Goal: Check status: Check status

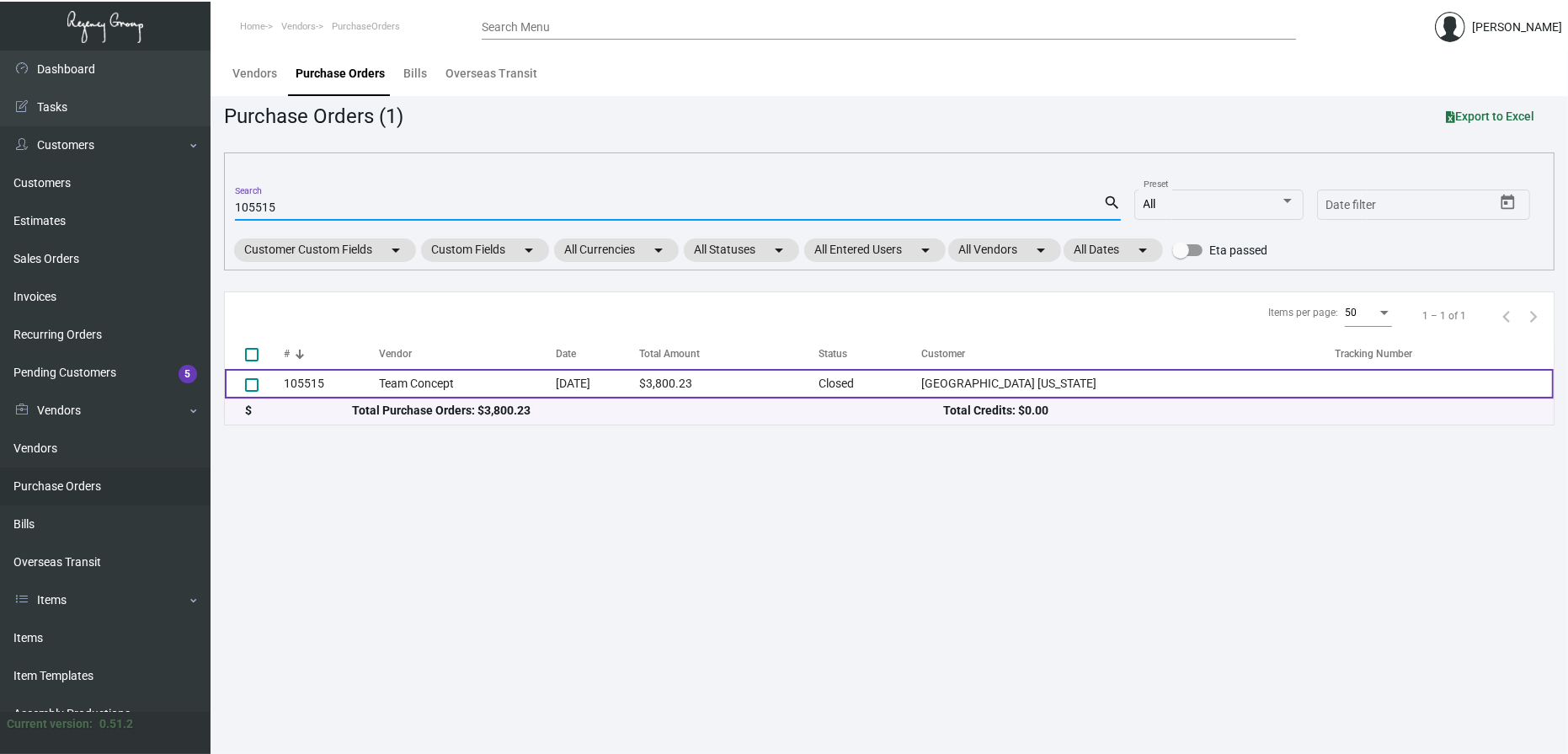
type input "105515"
click at [433, 387] on td "Team Concept" at bounding box center [468, 383] width 177 height 30
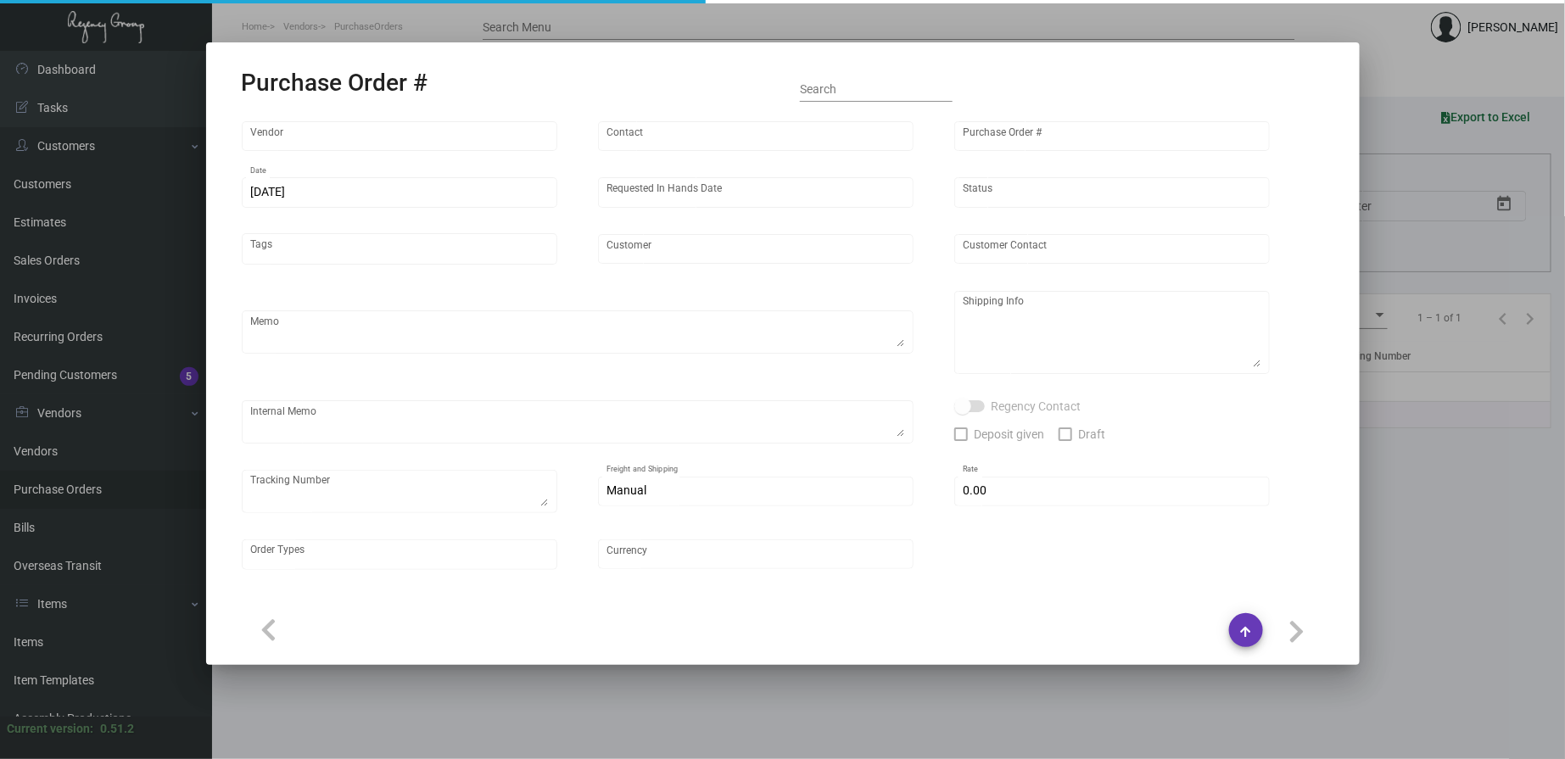
type input "Team Concept"
type input "[PERSON_NAME]"
type input "105515"
type input "[DATE]"
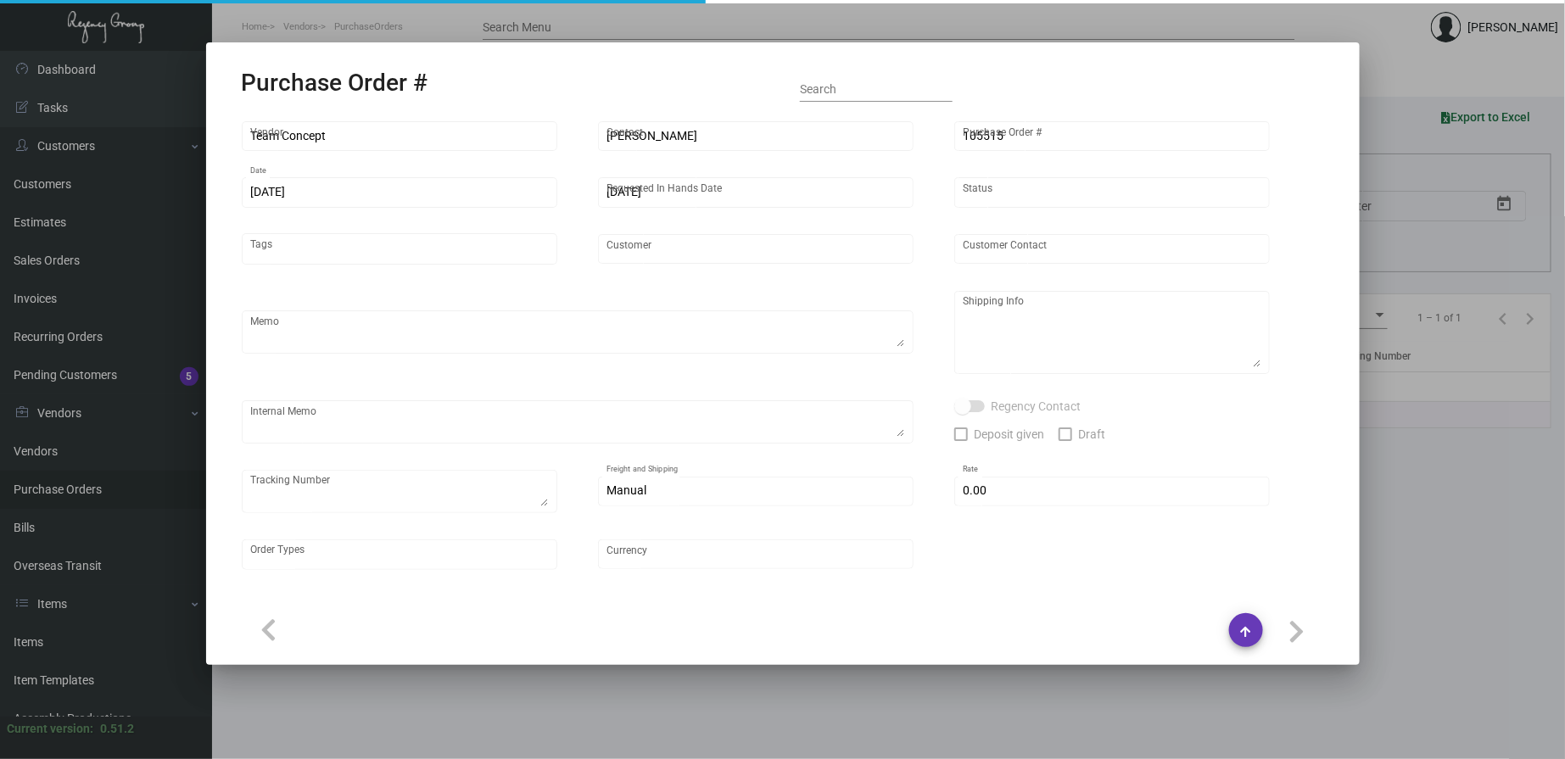
type input "[GEOGRAPHIC_DATA] [US_STATE]"
type textarea "PLEASE SEND PDF PROOFS TO OUR ART TEAM ; [EMAIL_ADDRESS][DOMAIN_NAME] WITH ME I…"
type textarea "Regency Group NJ - [PERSON_NAME] [STREET_ADDRESS]"
type textarea "@NJ Warehouse -- Black elastics to be pulled from inventory for the IRD Menus p…"
checkbox input "true"
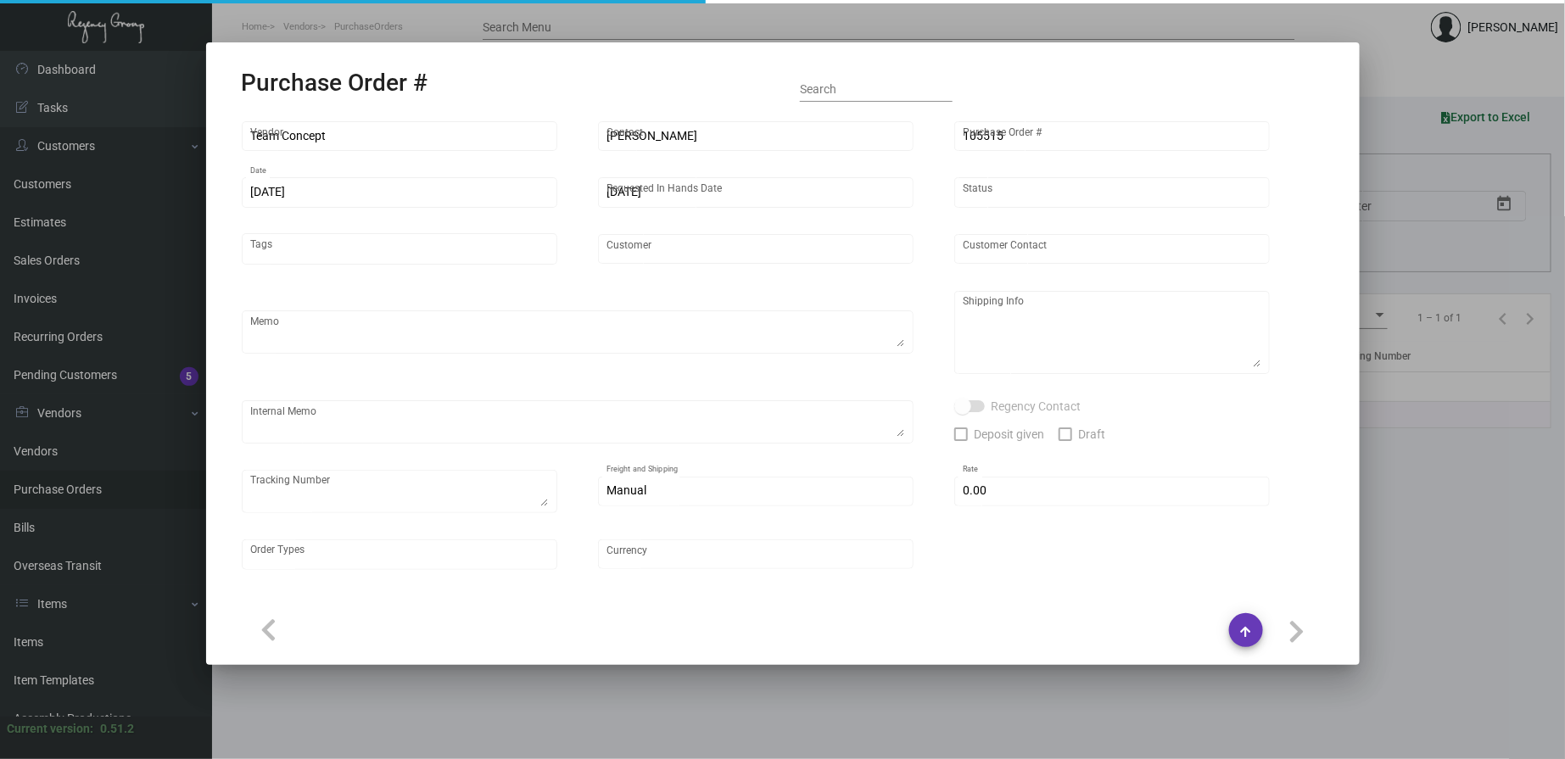
type input "$ 0.00"
type input "United States Dollar $"
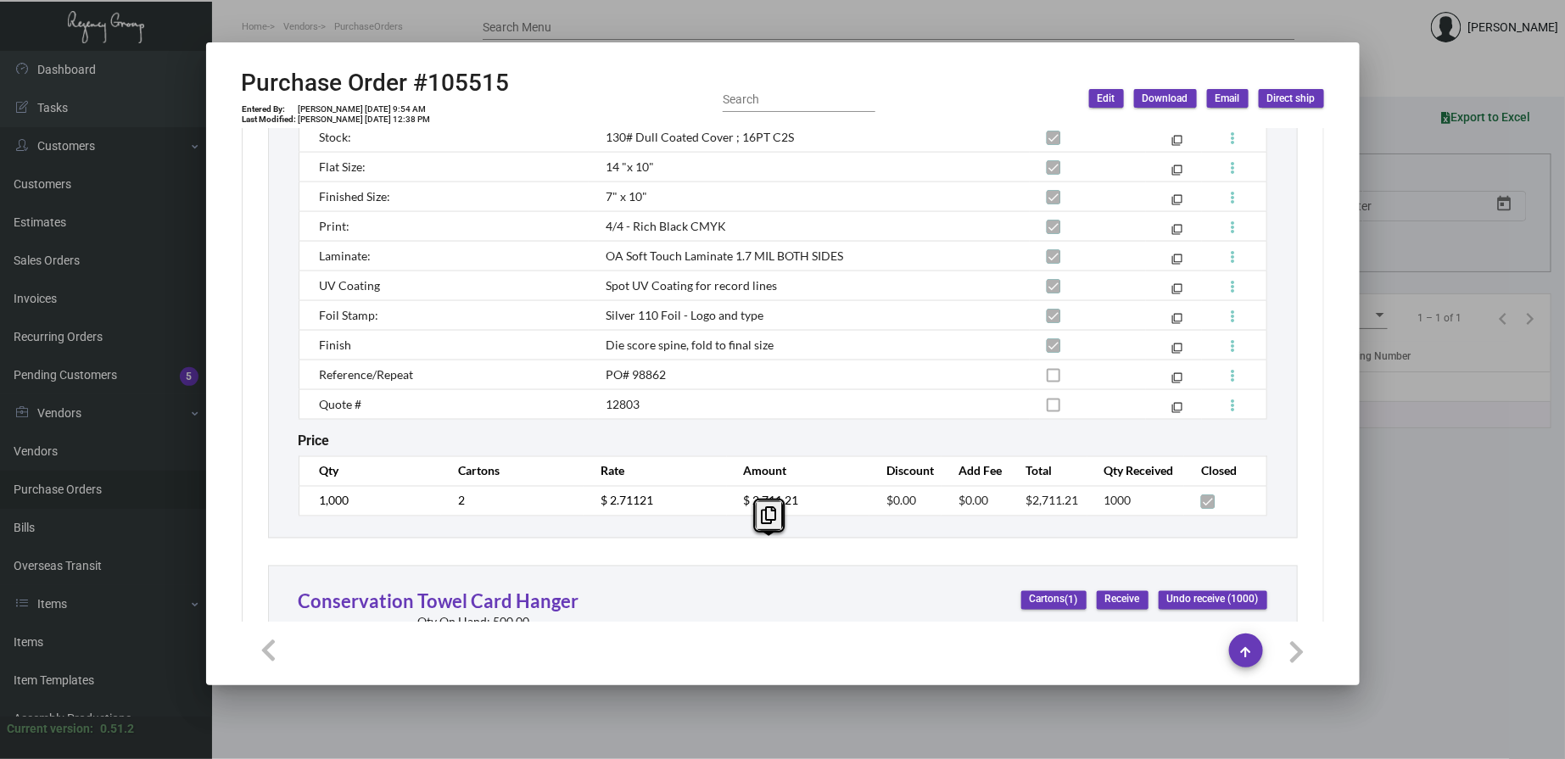
scroll to position [1054, 0]
